Goal: Information Seeking & Learning: Understand process/instructions

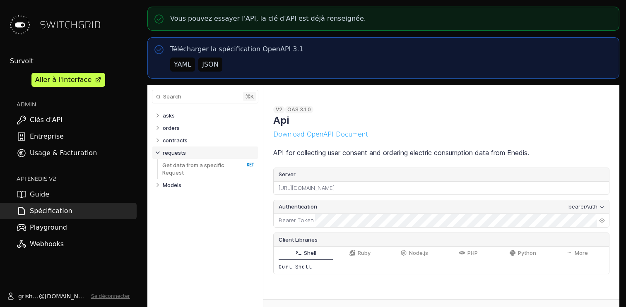
select select "**********"
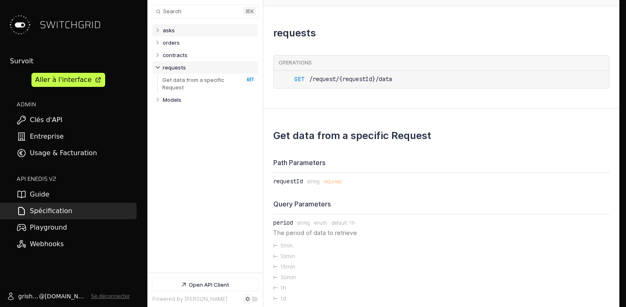
click at [177, 34] on link "asks" at bounding box center [209, 30] width 92 height 12
select select "**********"
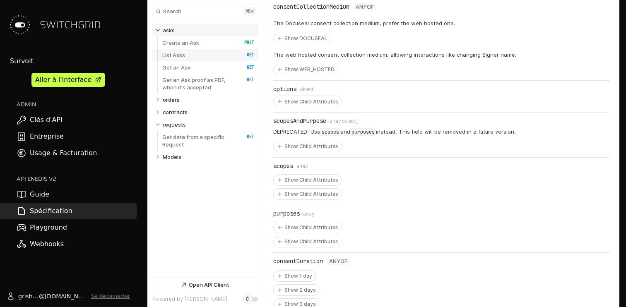
scroll to position [297, 0]
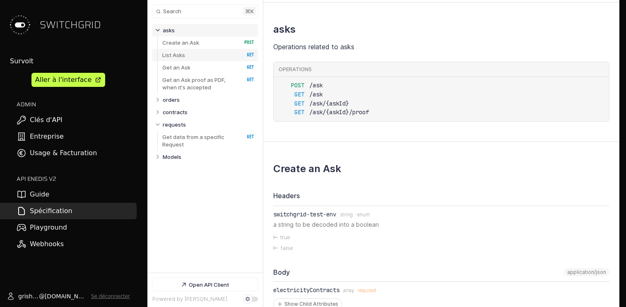
select select "**********"
click at [190, 66] on link "Get an Ask   HTTP Method: GET" at bounding box center [208, 67] width 92 height 12
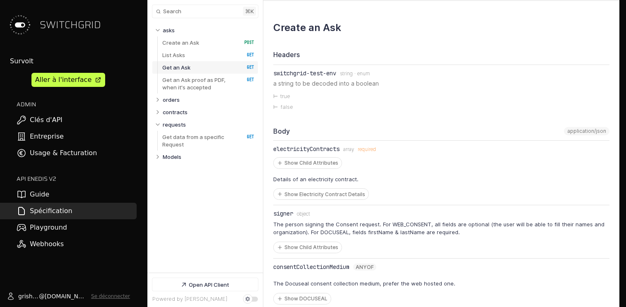
scroll to position [441, 0]
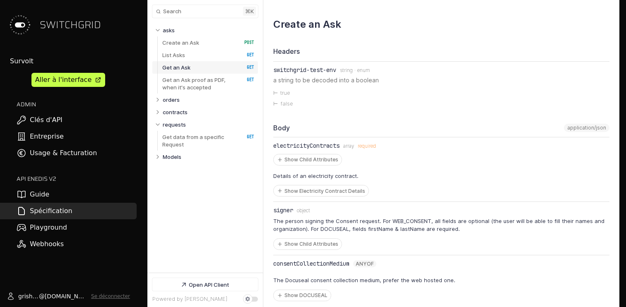
click at [460, 156] on div "Show Child Attributes Details of an electricity contract. Show Electricity Cont…" at bounding box center [441, 175] width 336 height 43
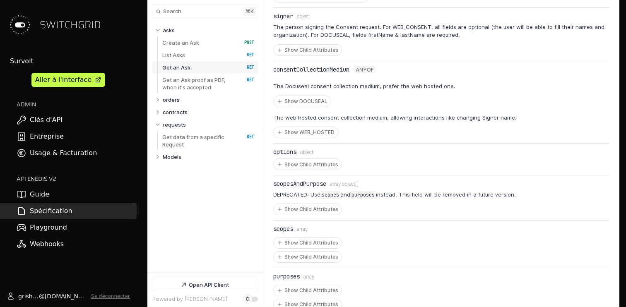
scroll to position [638, 0]
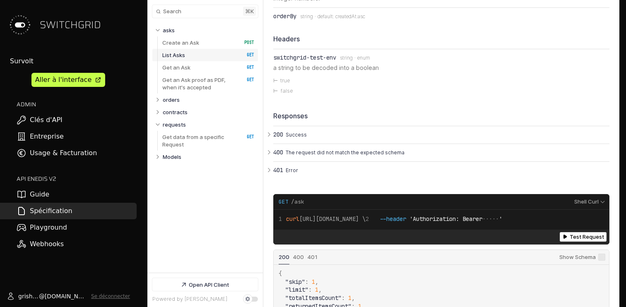
scroll to position [2036, 0]
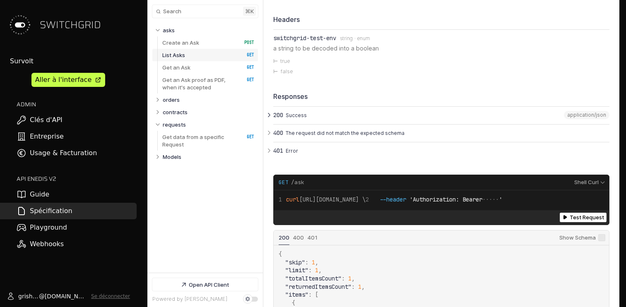
click at [283, 121] on button "200 Success" at bounding box center [441, 115] width 336 height 17
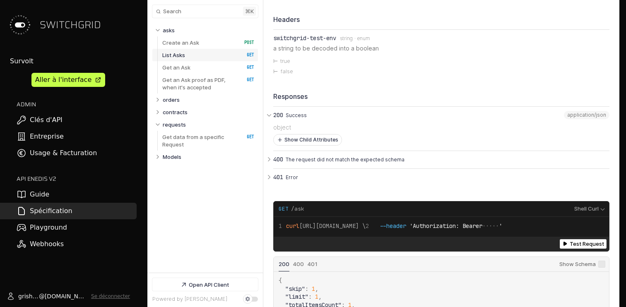
click at [297, 142] on button "Show Child Attributes" at bounding box center [307, 139] width 68 height 11
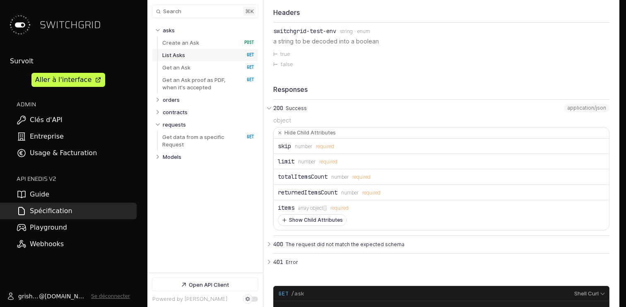
click at [318, 221] on button "Show Child Attributes" at bounding box center [312, 220] width 68 height 11
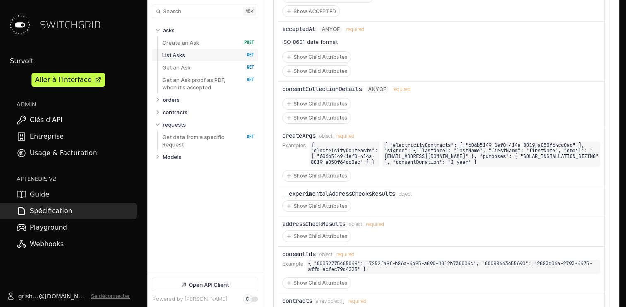
scroll to position [2408, 0]
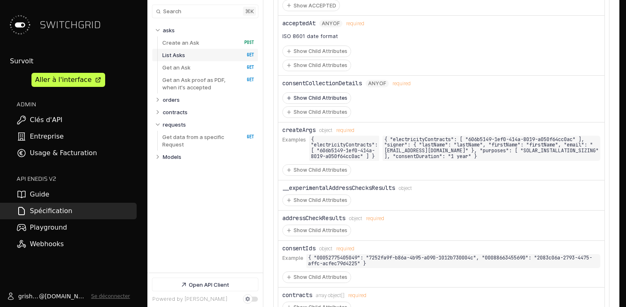
click at [329, 103] on button "Show Child Attributes" at bounding box center [317, 98] width 68 height 11
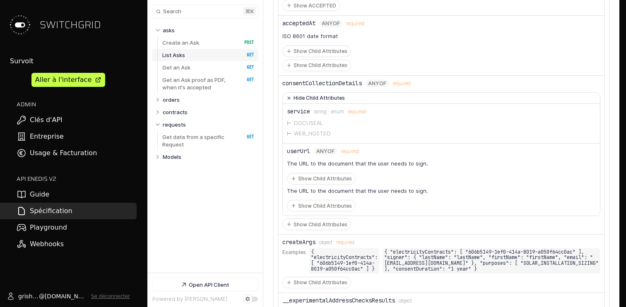
click at [329, 103] on button "Hide Child Attributes" at bounding box center [441, 98] width 317 height 11
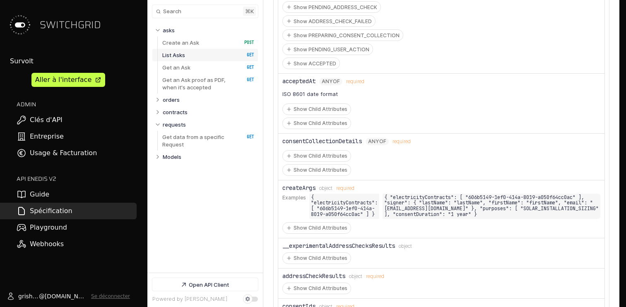
scroll to position [2341, 0]
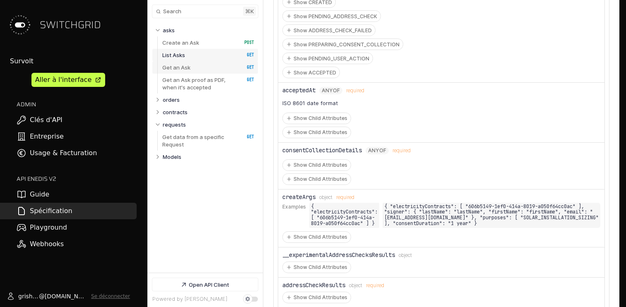
click at [185, 67] on p "Get an Ask" at bounding box center [176, 67] width 28 height 7
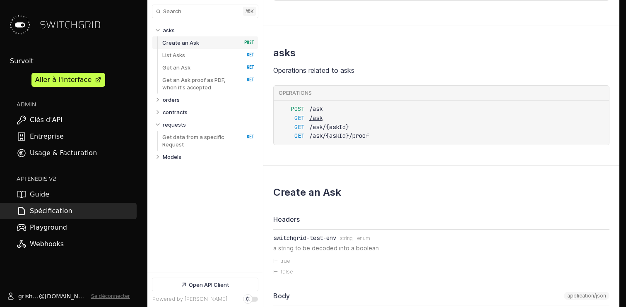
click at [314, 115] on span "/ask" at bounding box center [322, 118] width 26 height 9
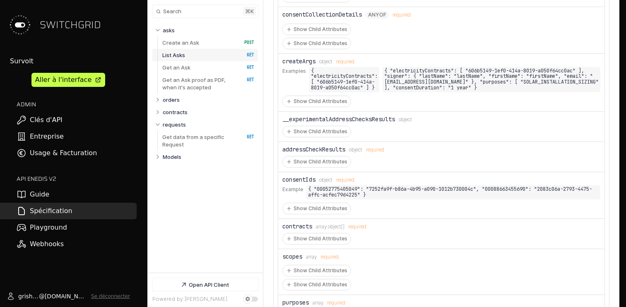
scroll to position [2478, 0]
click at [318, 46] on button "Show Child Attributes" at bounding box center [317, 42] width 68 height 11
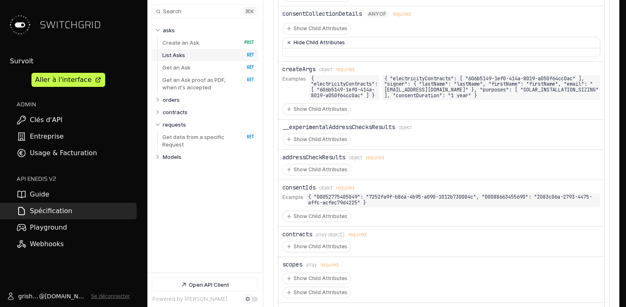
click at [318, 46] on button "Hide Child Attributes" at bounding box center [441, 42] width 317 height 11
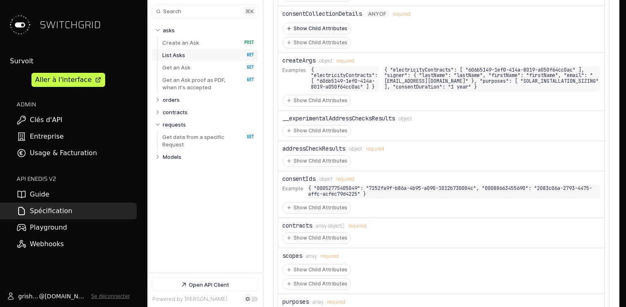
click at [317, 34] on button "Show Child Attributes" at bounding box center [317, 28] width 68 height 11
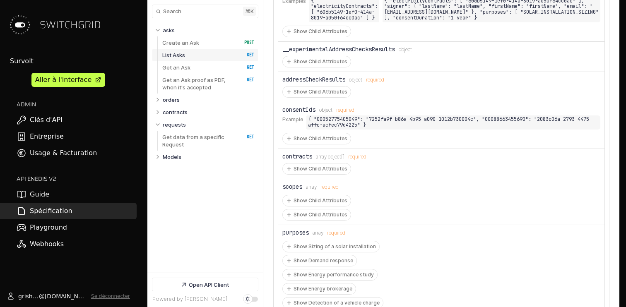
scroll to position [2662, 0]
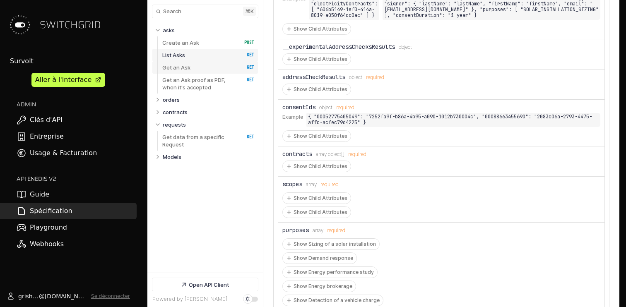
click at [216, 68] on link "Get an Ask   HTTP Method: GET" at bounding box center [208, 67] width 92 height 12
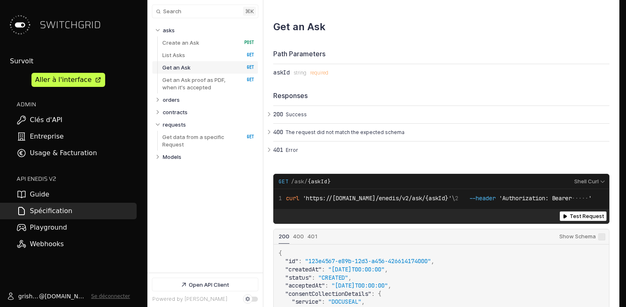
click at [216, 68] on link "Get an Ask   HTTP Method: GET" at bounding box center [208, 67] width 92 height 12
click at [194, 42] on p "Create an Ask" at bounding box center [180, 42] width 37 height 7
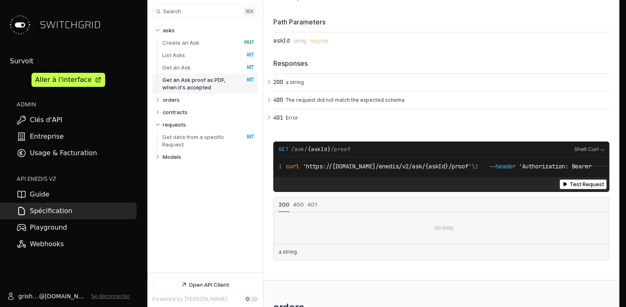
scroll to position [3711, 0]
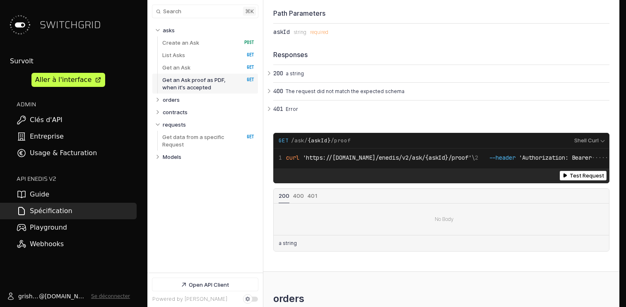
click at [66, 196] on link "Guide" at bounding box center [68, 194] width 137 height 17
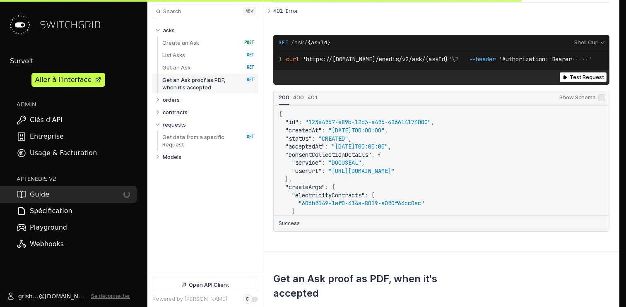
scroll to position [4018, 0]
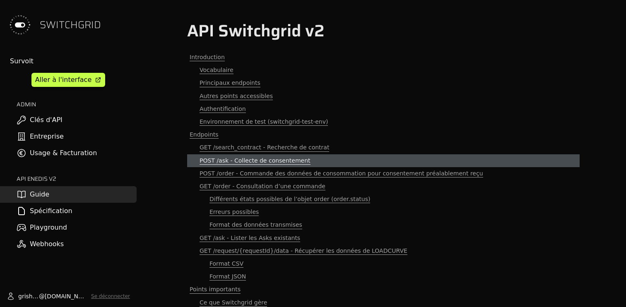
click at [281, 161] on span "POST /ask - Collecte de consentement" at bounding box center [254, 161] width 111 height 8
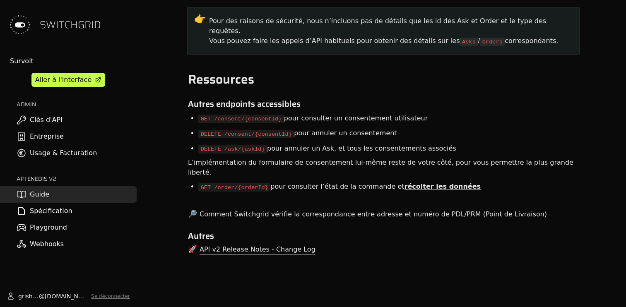
scroll to position [6233, 0]
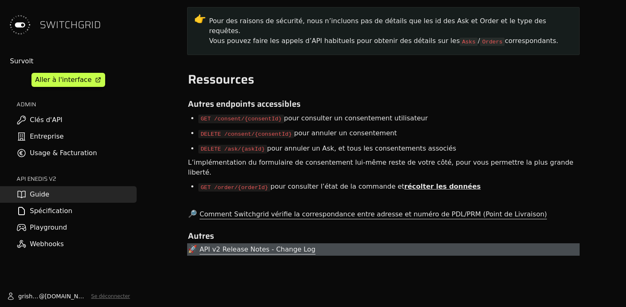
click at [289, 250] on span "API v2 Release Notes - Change Log" at bounding box center [257, 249] width 116 height 9
